Goal: Task Accomplishment & Management: Use online tool/utility

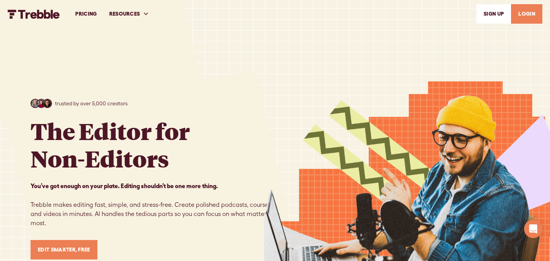
click at [523, 16] on link "LOGIN" at bounding box center [526, 13] width 31 height 19
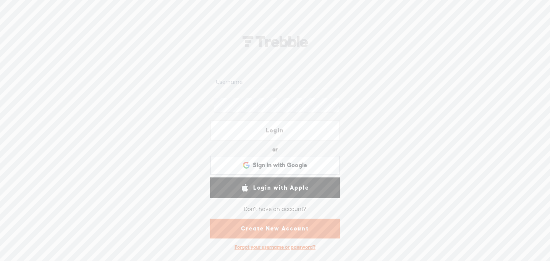
type input "lindamendible"
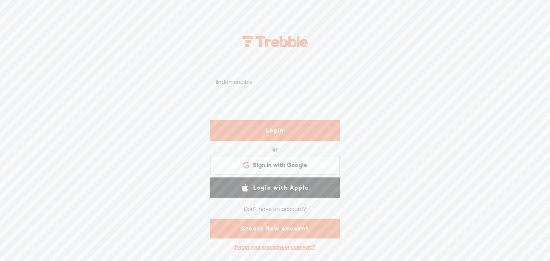
click at [258, 126] on link "Login" at bounding box center [275, 130] width 130 height 21
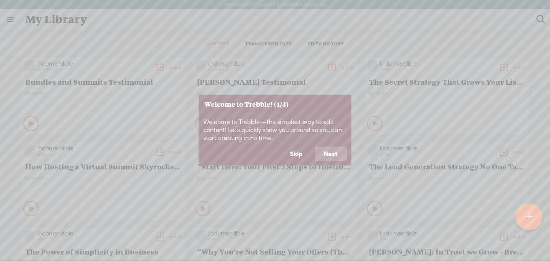
click at [294, 154] on button "Skip" at bounding box center [296, 154] width 31 height 15
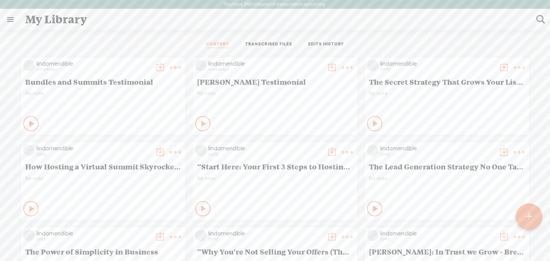
click at [258, 45] on link "TRANSCRIBED FILES" at bounding box center [268, 44] width 47 height 7
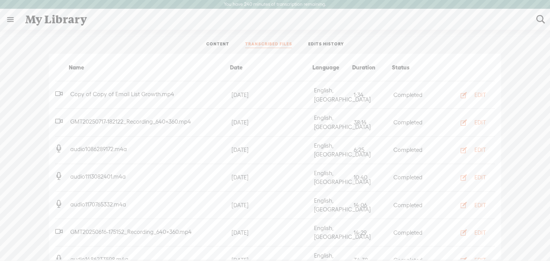
click at [216, 40] on ul "CONTENT TRANSCRIBED FILES EDITS HISTORY" at bounding box center [275, 45] width 202 height 18
click at [215, 45] on link "CONTENT" at bounding box center [217, 44] width 23 height 7
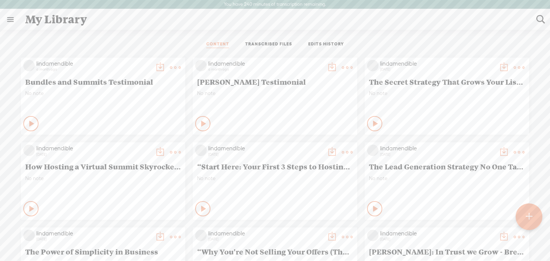
click at [25, 123] on div "Play Content" at bounding box center [30, 123] width 15 height 15
click at [24, 129] on div "Stop Content" at bounding box center [30, 123] width 15 height 15
click at [530, 223] on t at bounding box center [529, 216] width 6 height 17
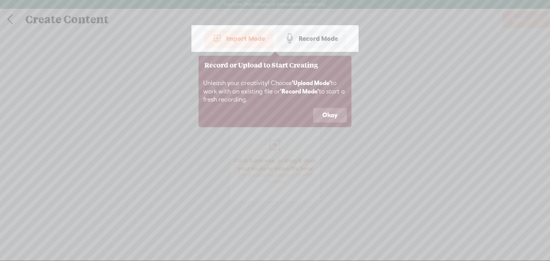
click at [97, 23] on icon at bounding box center [275, 130] width 550 height 261
click at [13, 18] on icon at bounding box center [275, 130] width 550 height 261
click at [338, 114] on button "Okay" at bounding box center [330, 115] width 34 height 15
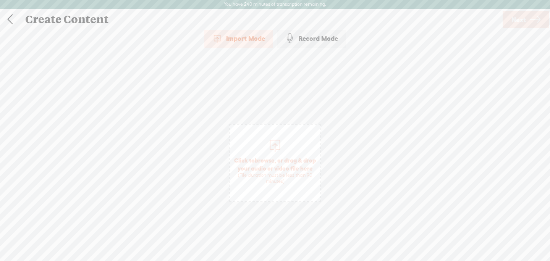
click at [17, 21] on link at bounding box center [9, 20] width 19 height 20
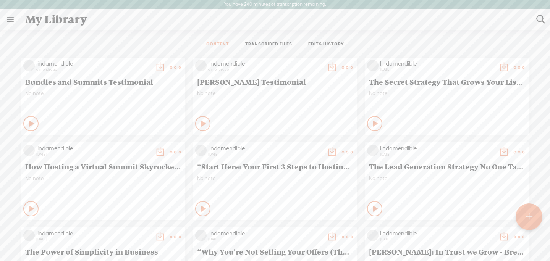
click at [205, 208] on div "Play Content" at bounding box center [202, 208] width 15 height 15
click at [205, 208] on icon at bounding box center [203, 209] width 8 height 8
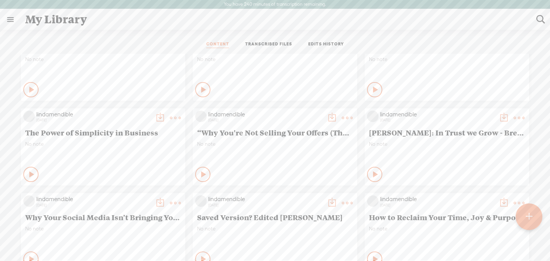
scroll to position [119, 0]
